Goal: Contribute content: Add original content to the website for others to see

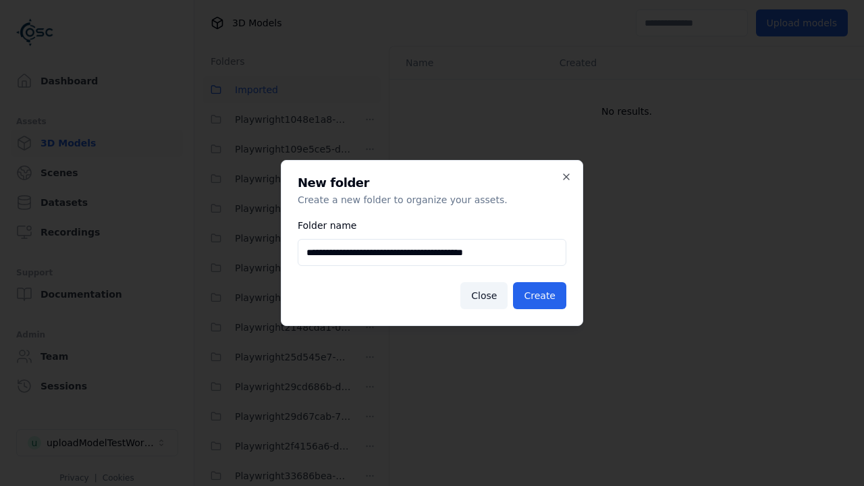
scroll to position [2257, 0]
type input "**********"
click at [542, 295] on button "Create" at bounding box center [539, 295] width 53 height 27
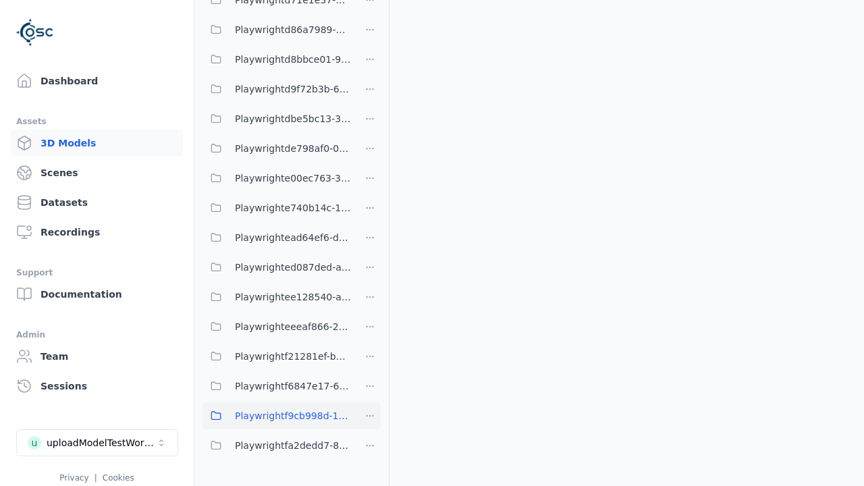
click at [277, 415] on span "Playwrightf9cb998d-1815-47bb-9b5a-777fb3f4fe1c" at bounding box center [293, 415] width 116 height 16
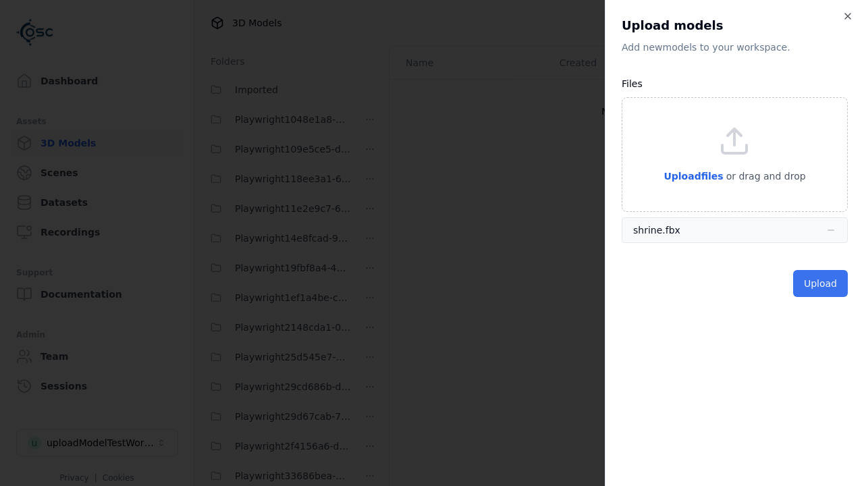
click at [821, 283] on button "Upload" at bounding box center [820, 283] width 55 height 27
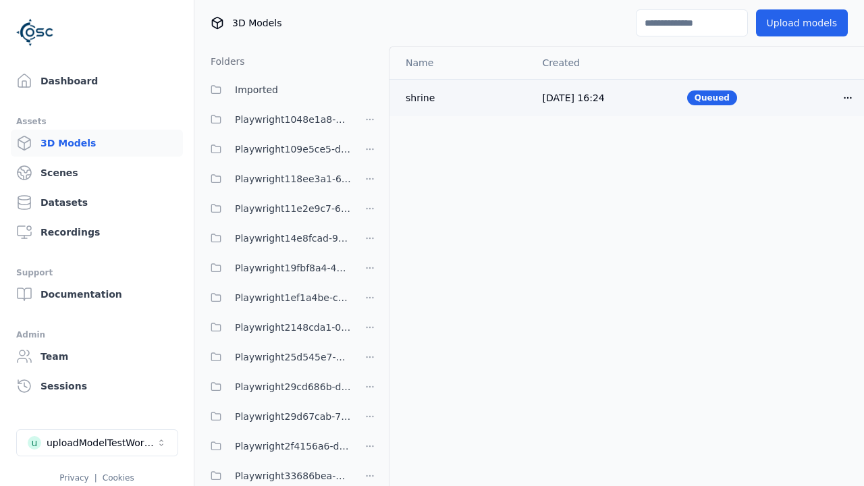
click at [847, 97] on html "Support Dashboard Assets 3D Models Scenes Datasets Recordings Support Documenta…" at bounding box center [432, 243] width 864 height 486
